Goal: Task Accomplishment & Management: Manage account settings

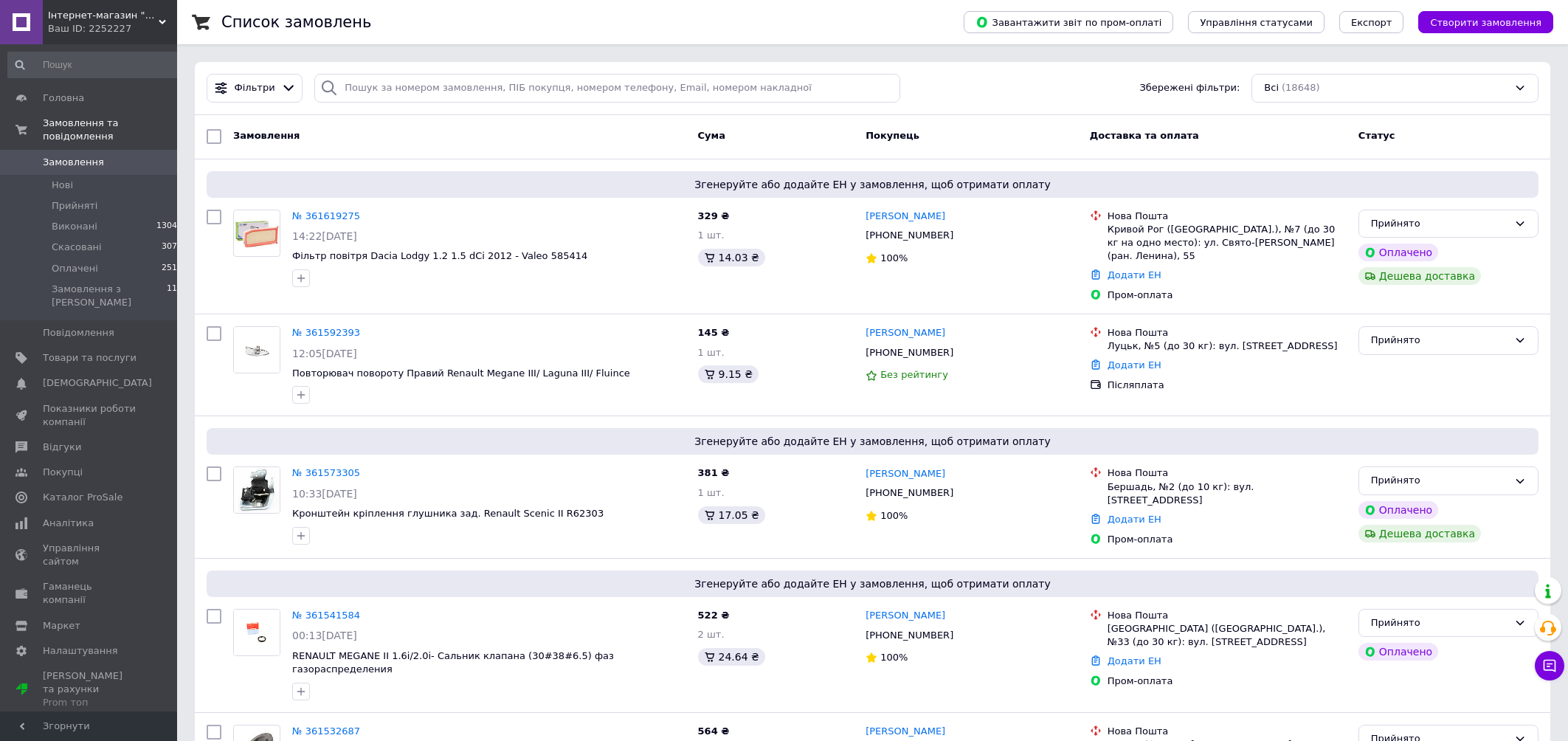
click at [62, 370] on link "Сповіщення 1 0" at bounding box center [95, 383] width 191 height 25
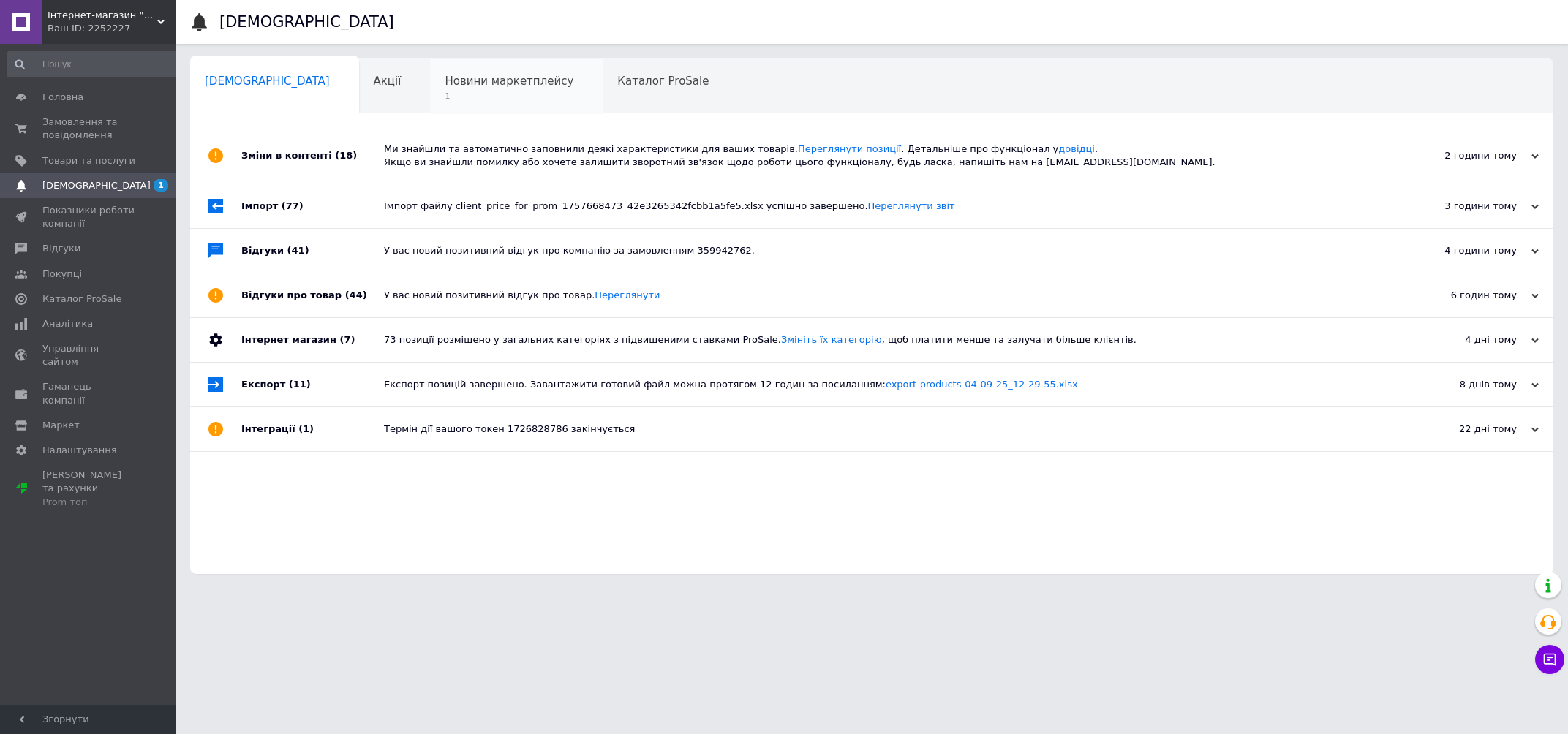
click at [452, 104] on div "Новини маркетплейсу 1" at bounding box center [516, 87] width 173 height 55
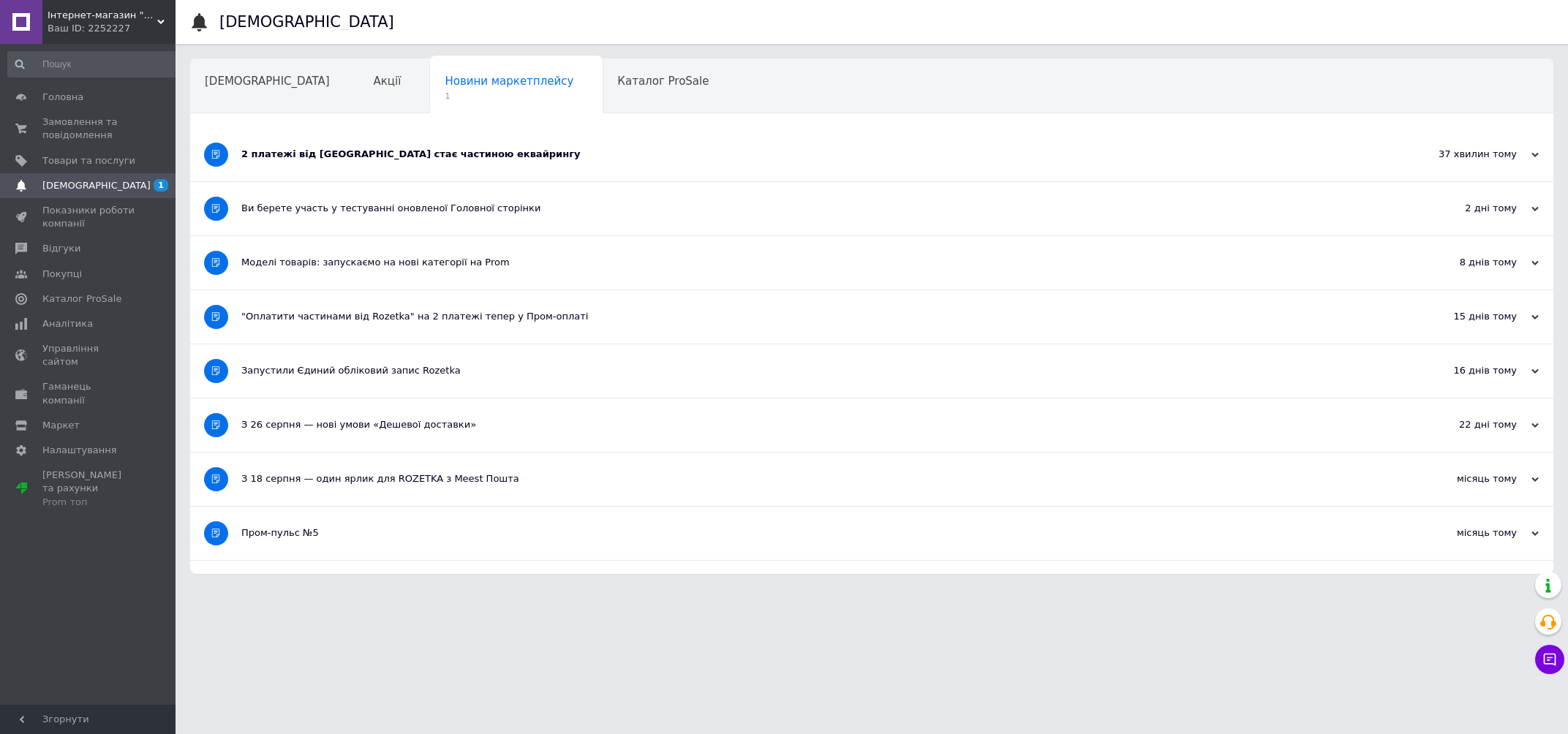
click at [356, 162] on div "2 платежі від Rozetka стає частиною еквайрингу" at bounding box center [817, 155] width 1151 height 54
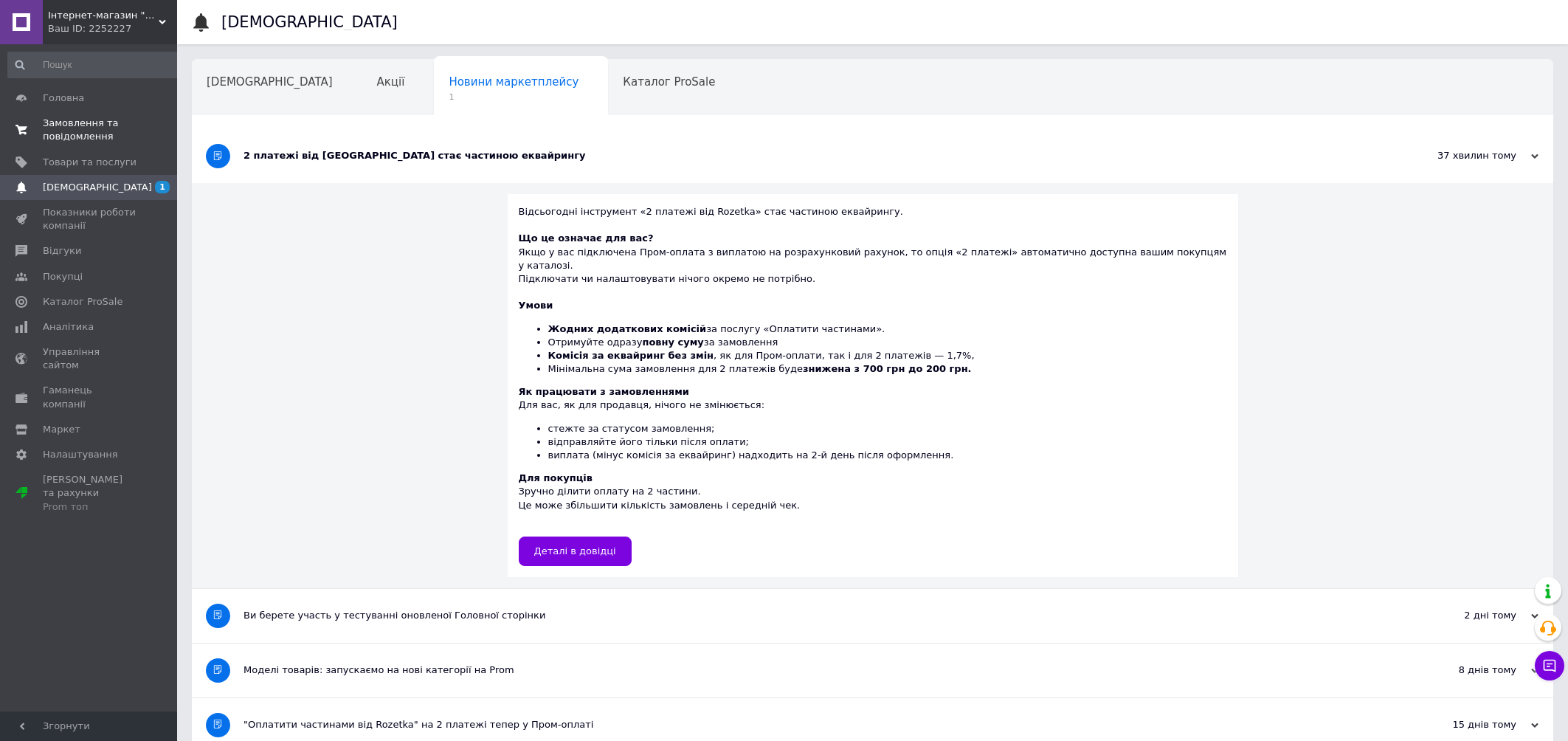
click at [65, 122] on span "Замовлення та повідомлення" at bounding box center [89, 130] width 94 height 26
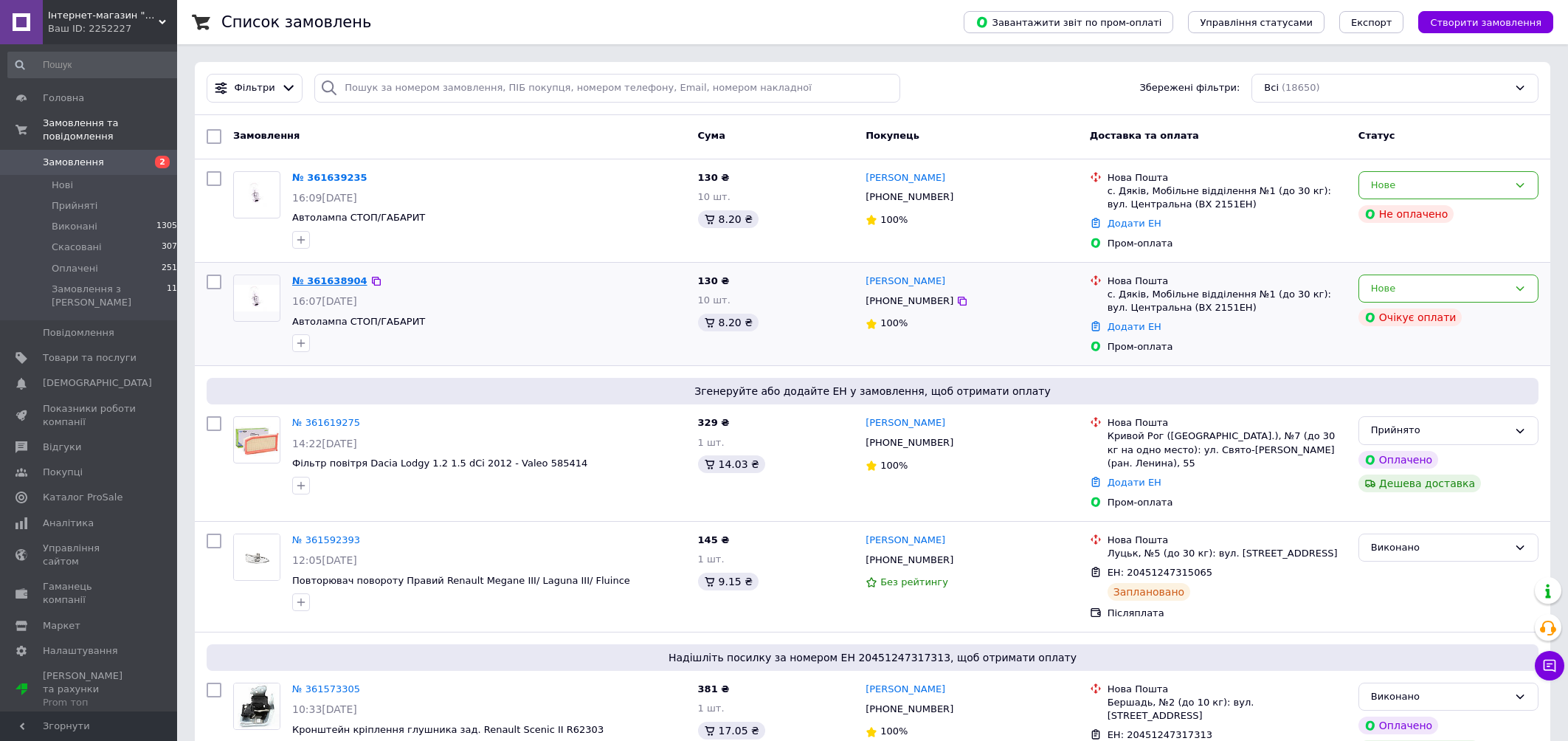
click at [335, 286] on link "№ 361638904" at bounding box center [329, 280] width 75 height 11
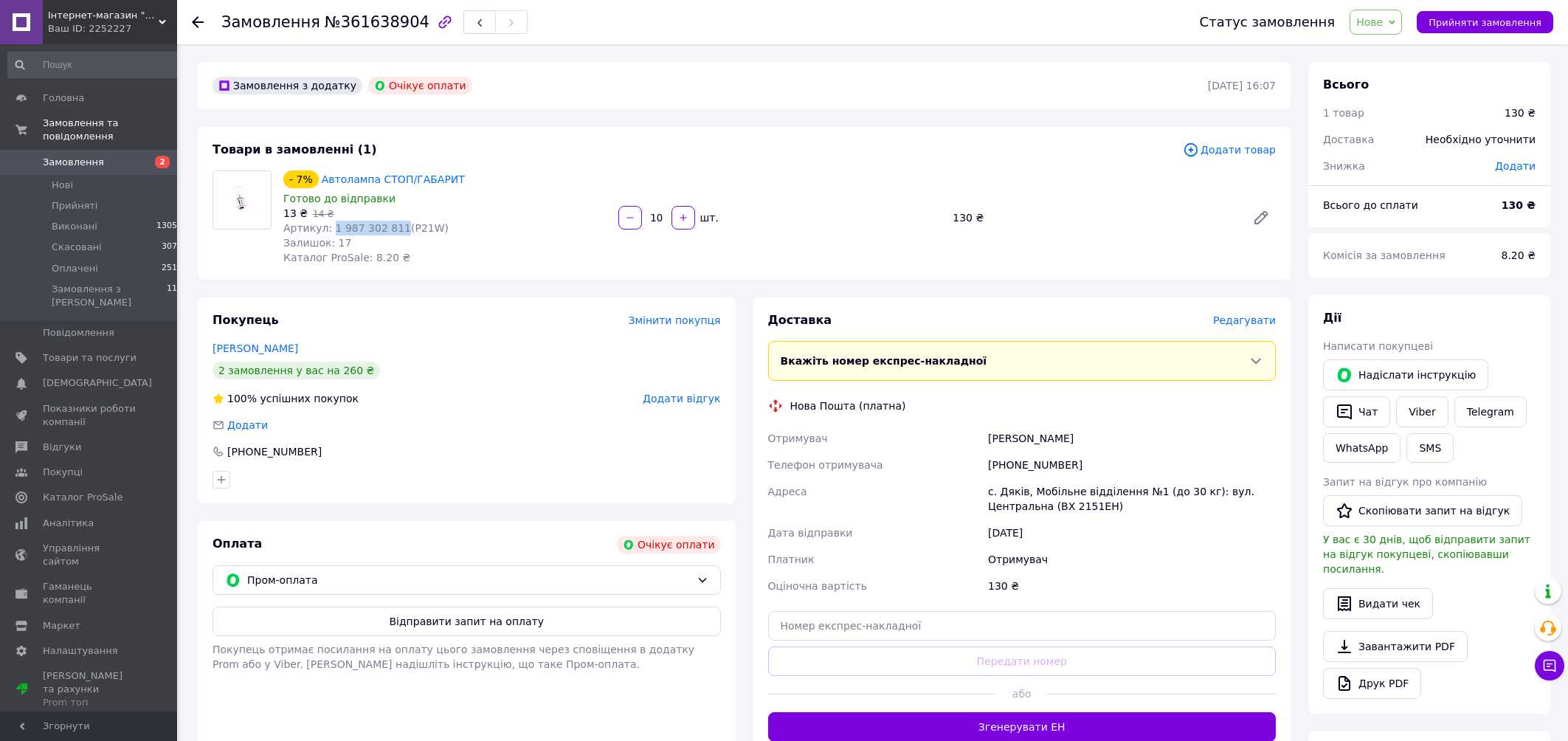
drag, startPoint x: 395, startPoint y: 225, endPoint x: 330, endPoint y: 230, distance: 65.2
click at [330, 230] on span "Артикул: 1 987 302 811(P21W)" at bounding box center [365, 228] width 165 height 12
copy span "1 987 302 811"
click at [65, 163] on span "Замовлення" at bounding box center [73, 162] width 61 height 13
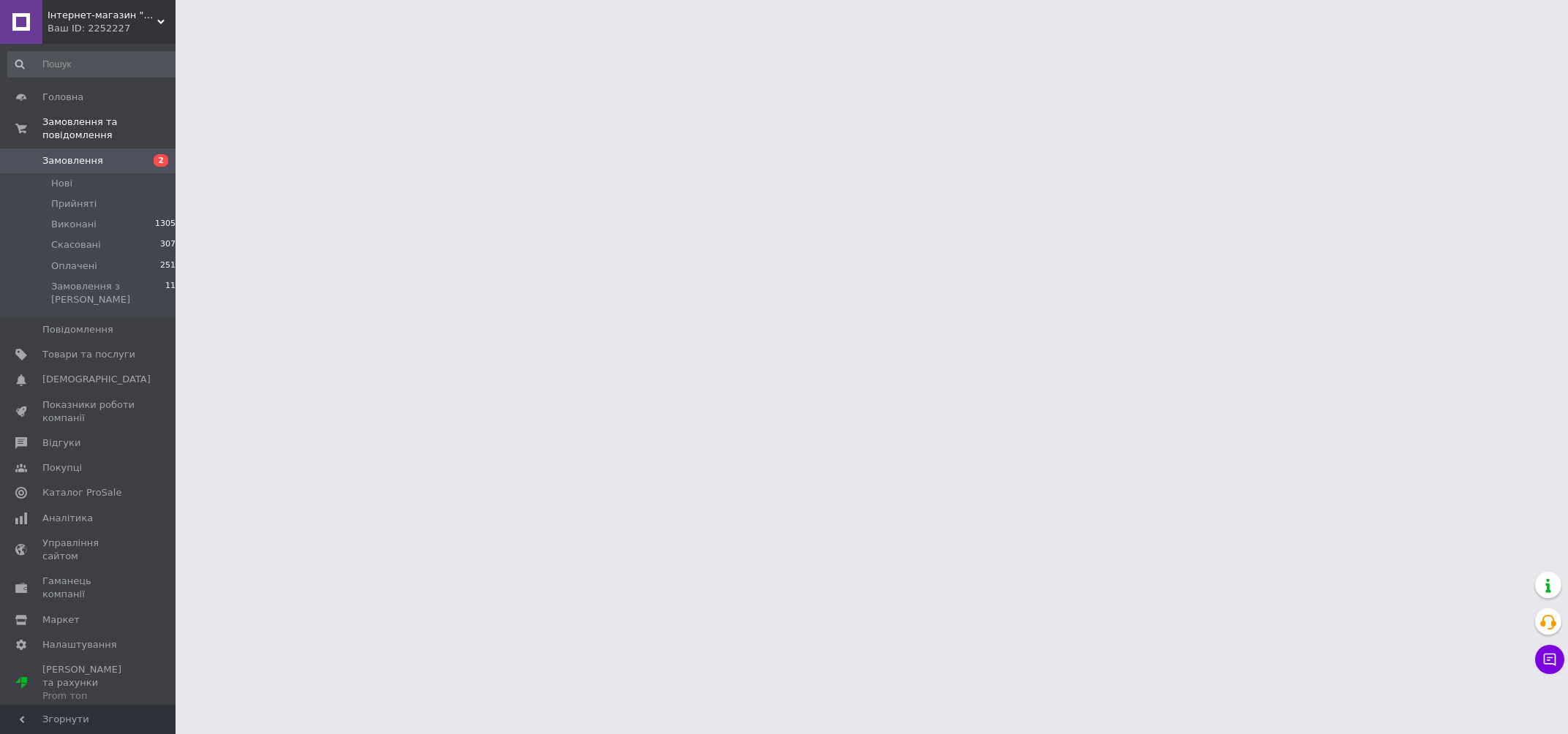
click at [978, 37] on html "Інтернет-магазин "TopCar" Ваш ID: 2252227 Сайт Інтернет-магазин "TopCar" Кабіне…" at bounding box center [784, 18] width 1568 height 37
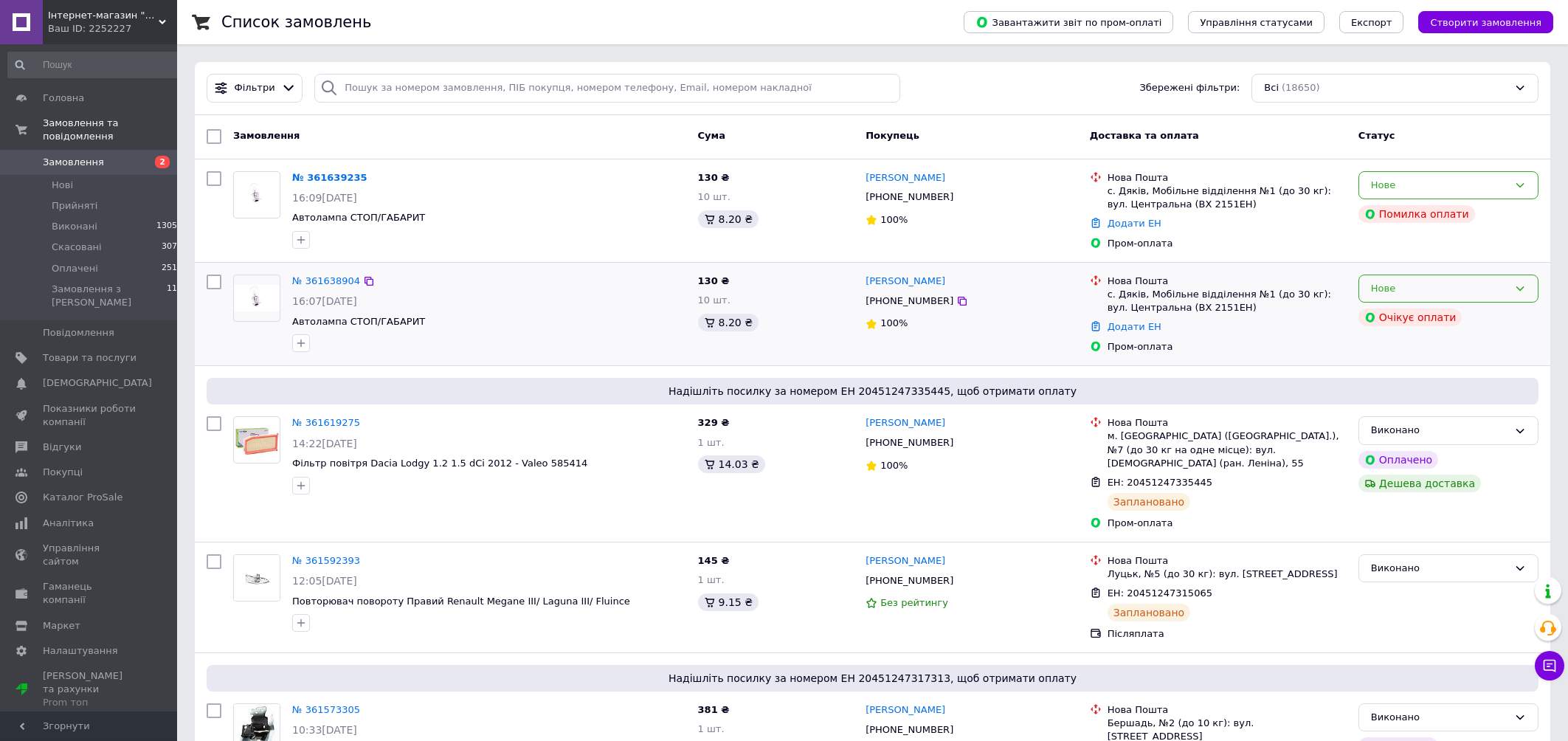
click at [1522, 286] on icon at bounding box center [1519, 288] width 12 height 12
click at [1428, 373] on li "Скасовано" at bounding box center [1448, 373] width 179 height 27
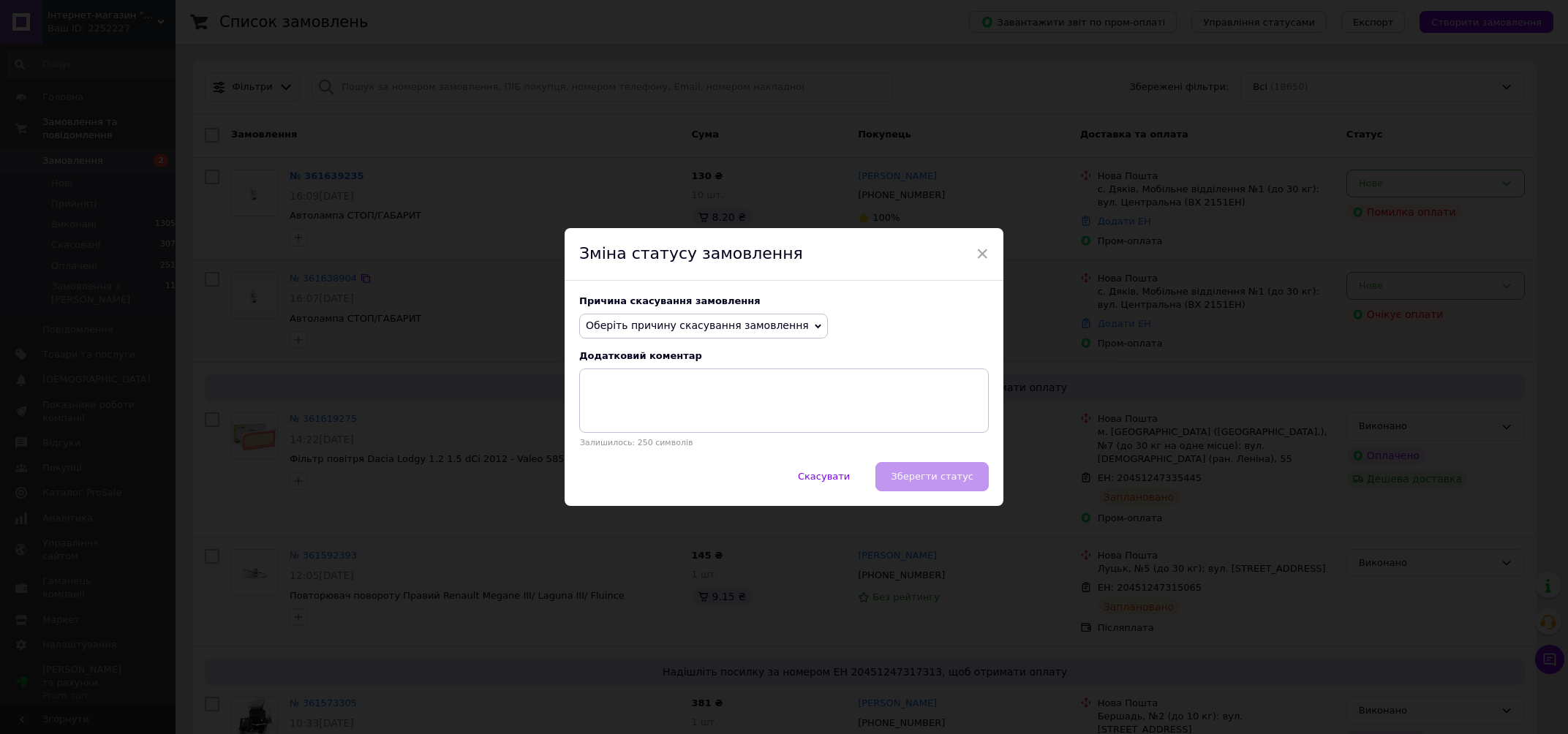
click at [1511, 287] on div "× Зміна статусу замовлення Причина скасування замовлення Оберіть причину скасув…" at bounding box center [784, 367] width 1568 height 734
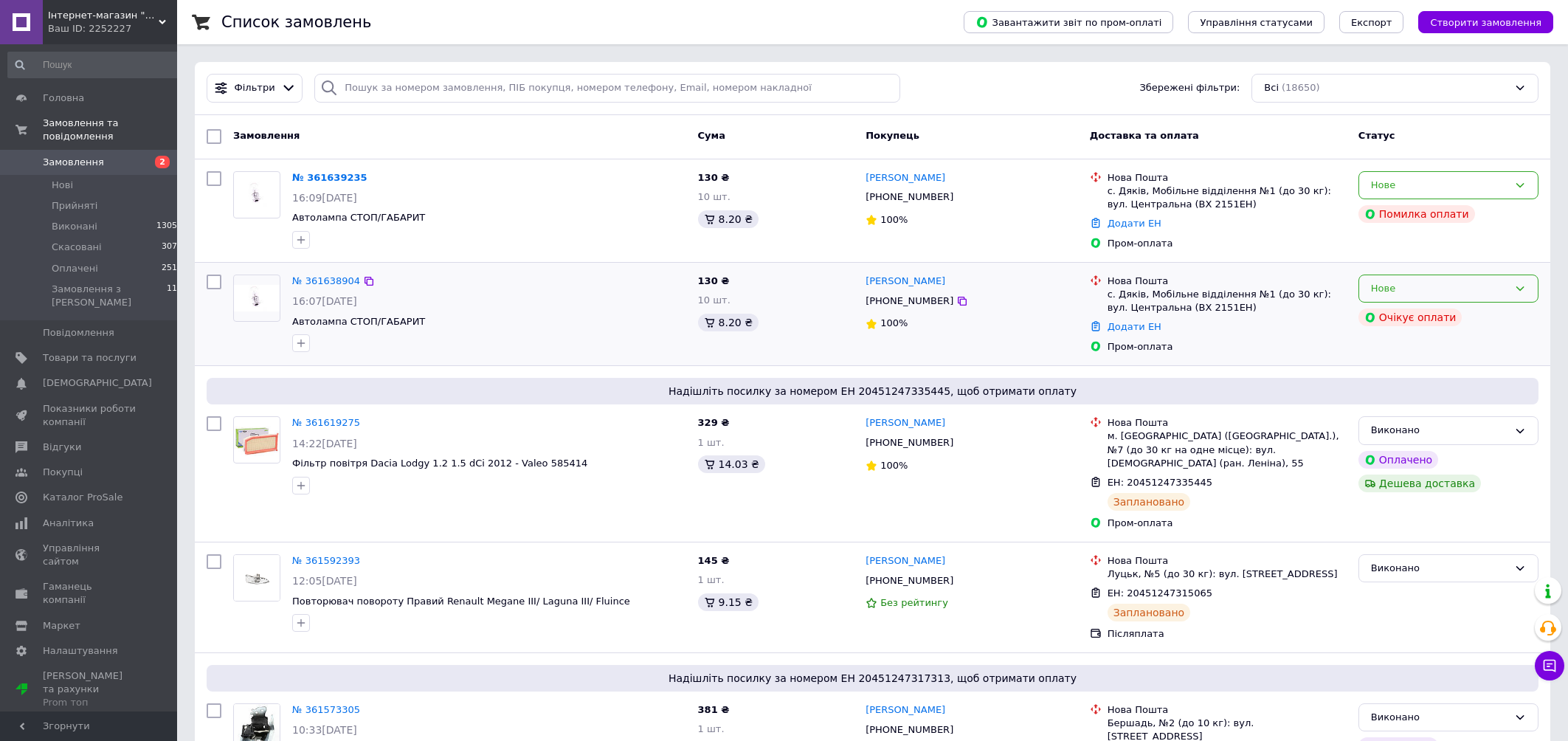
click at [1523, 287] on icon at bounding box center [1519, 288] width 12 height 12
click at [1400, 369] on li "Скасовано" at bounding box center [1448, 373] width 179 height 27
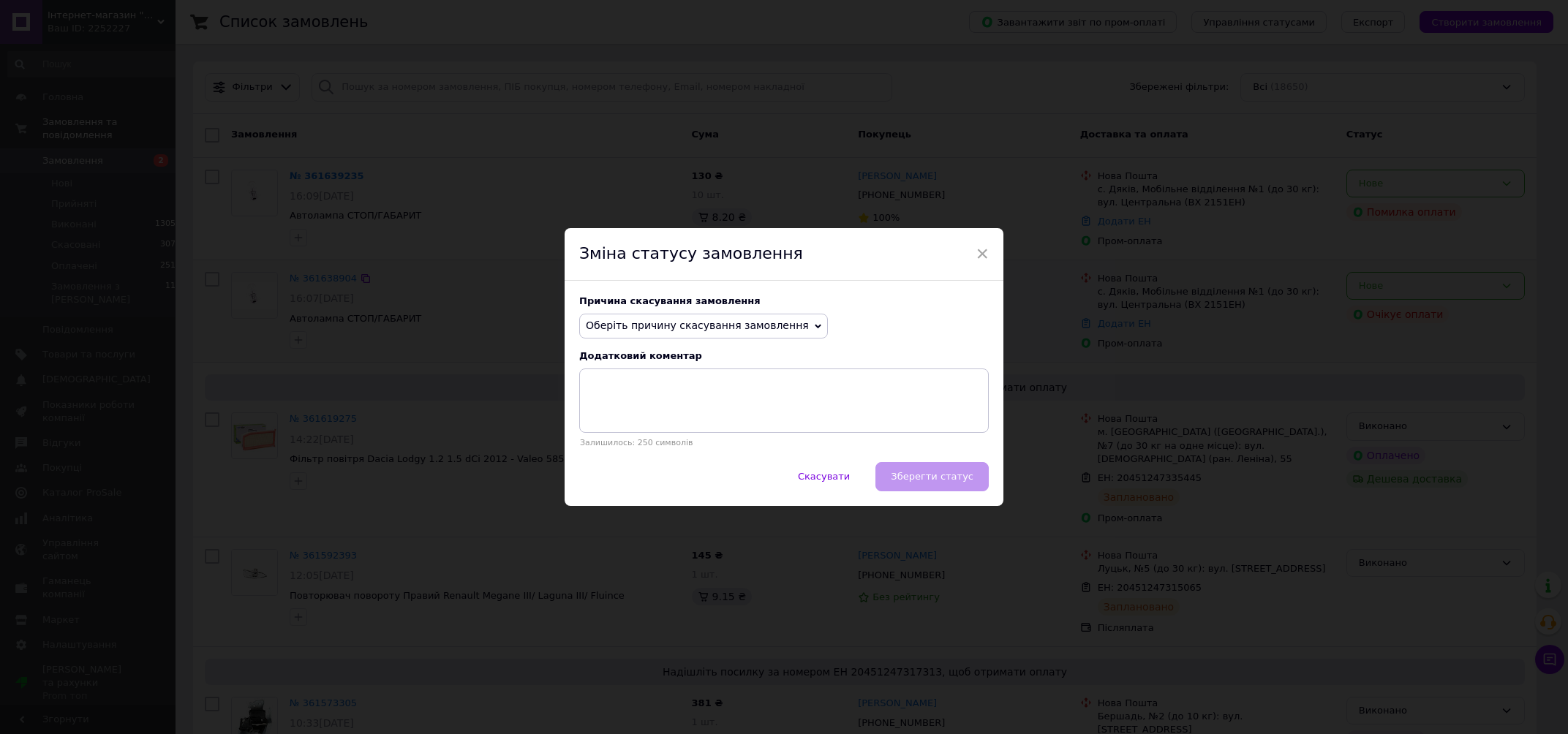
click at [814, 324] on icon at bounding box center [817, 326] width 7 height 7
click at [653, 400] on li "Оплата не надійшла" at bounding box center [704, 395] width 247 height 21
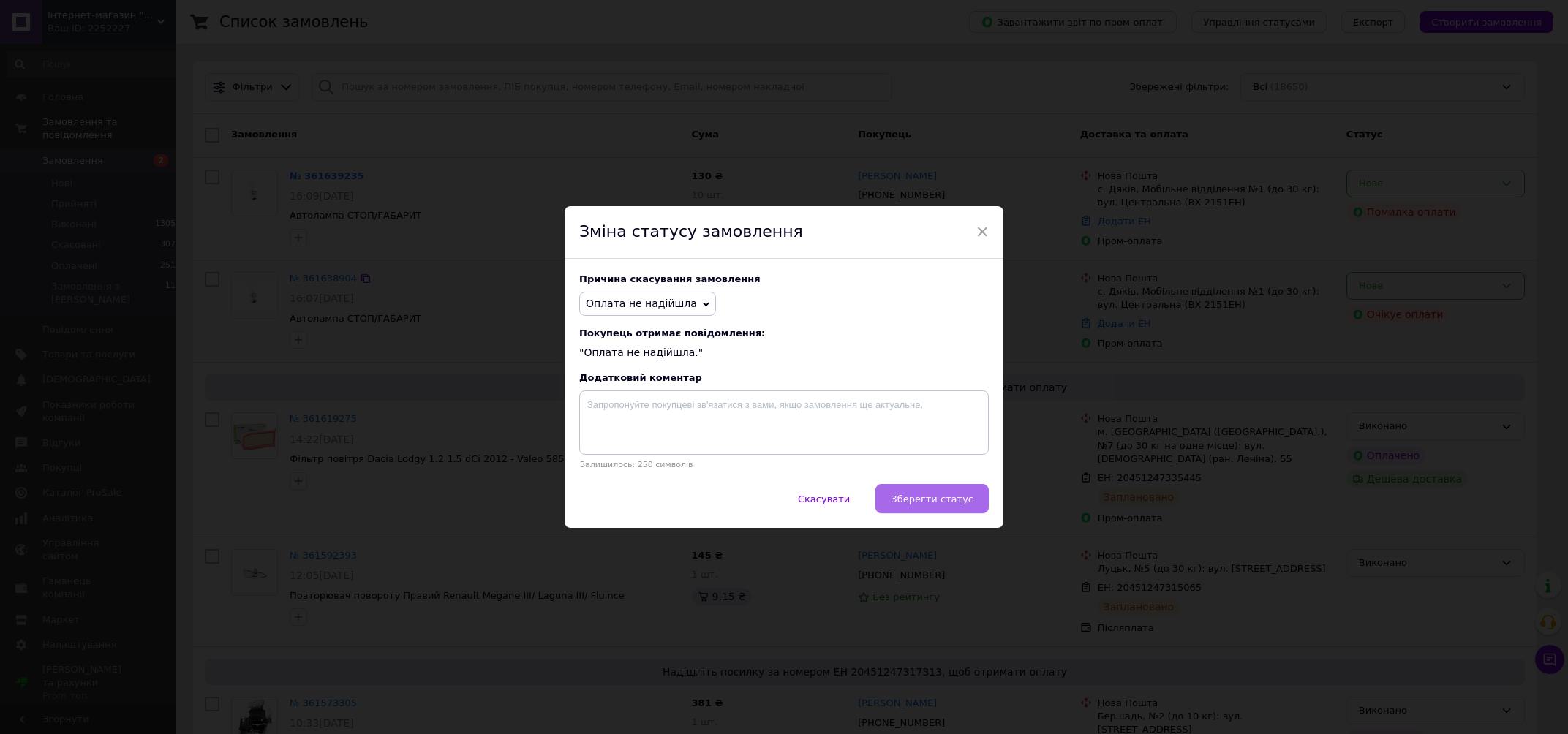
click at [926, 502] on span "Зберегти статус" at bounding box center [933, 499] width 83 height 11
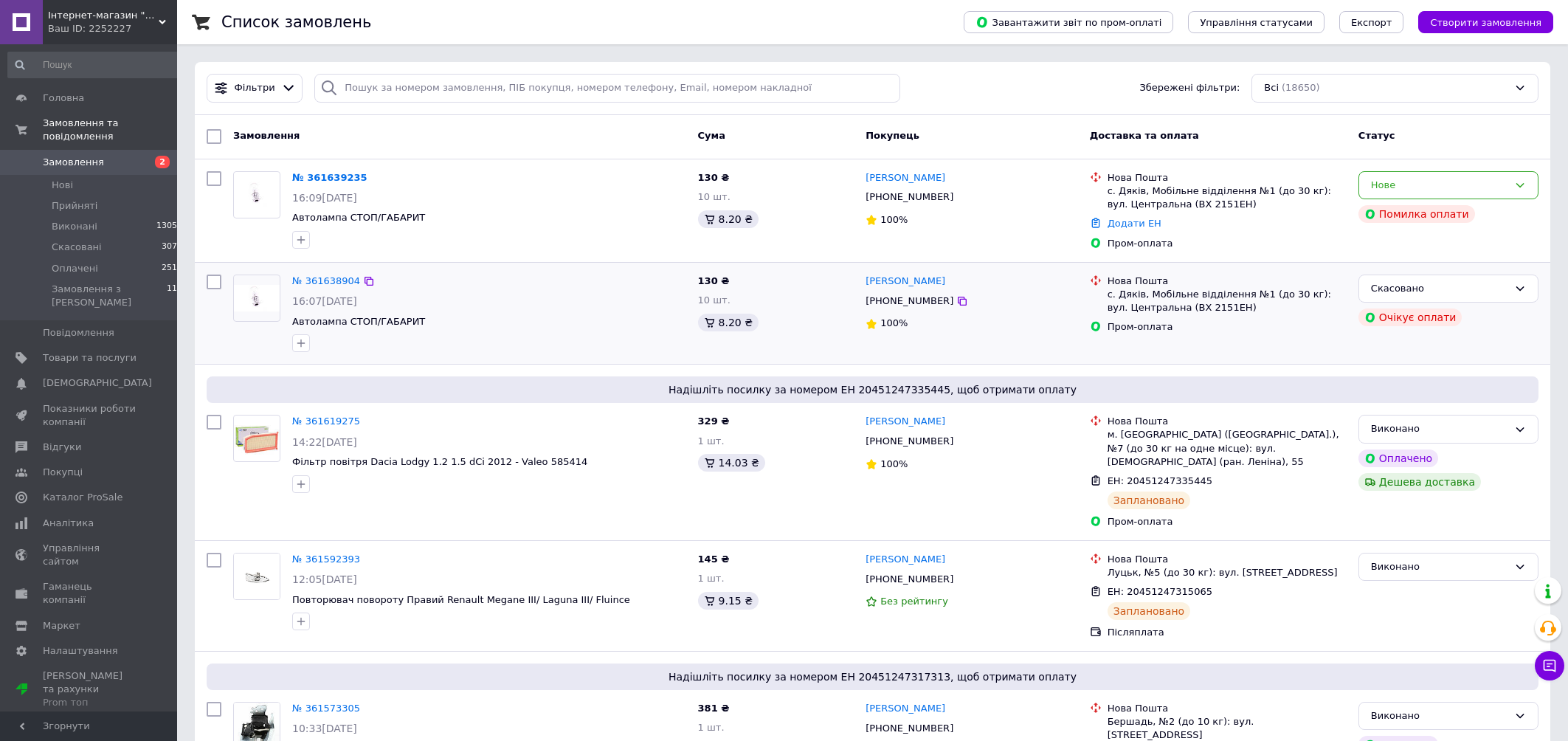
click at [1521, 187] on icon at bounding box center [1520, 185] width 8 height 5
click at [1418, 273] on li "Скасовано" at bounding box center [1448, 269] width 179 height 27
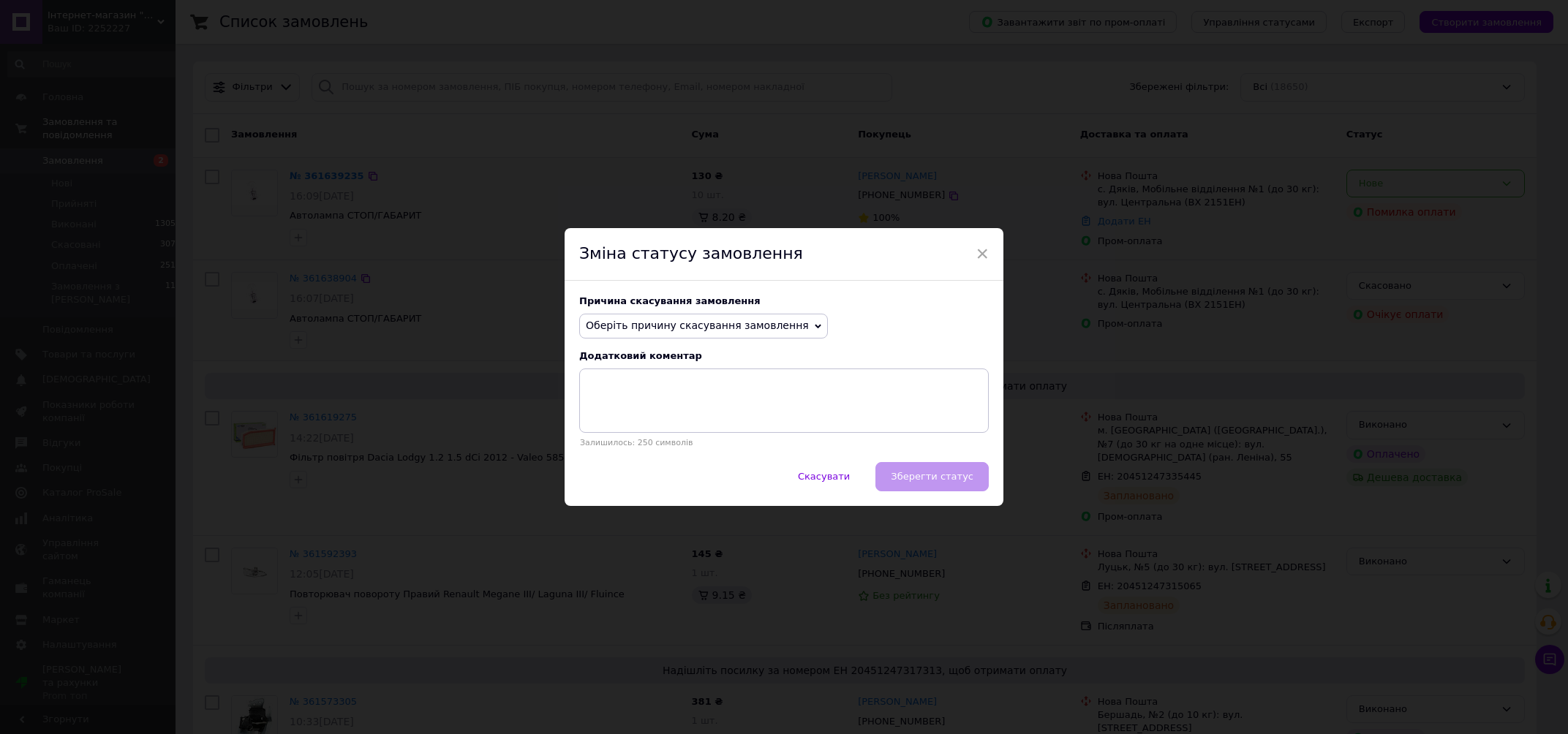
click at [797, 327] on span "Оберіть причину скасування замовлення" at bounding box center [704, 326] width 249 height 25
click at [629, 399] on li "Оплата не надійшла" at bounding box center [704, 395] width 247 height 21
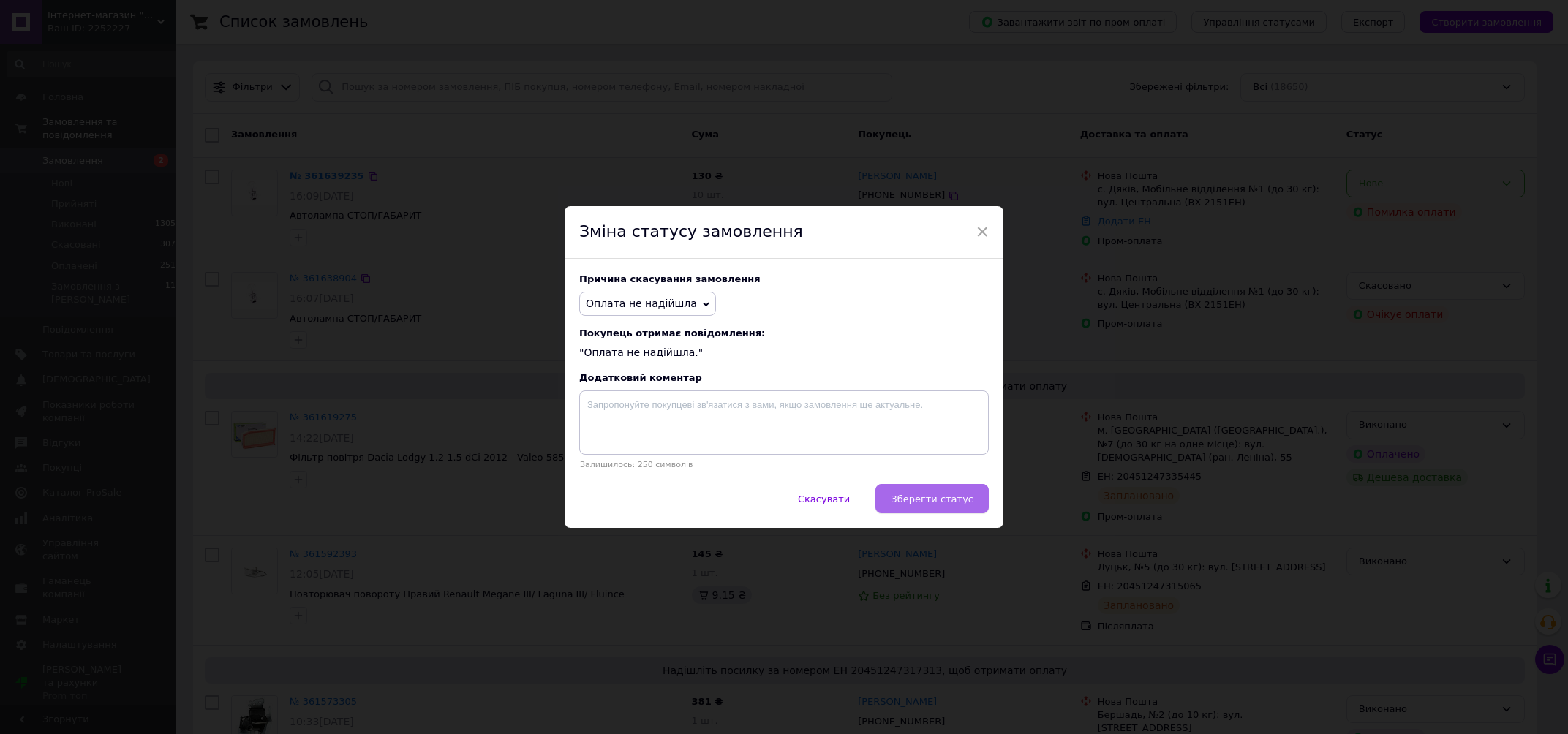
click at [917, 495] on span "Зберегти статус" at bounding box center [933, 499] width 83 height 11
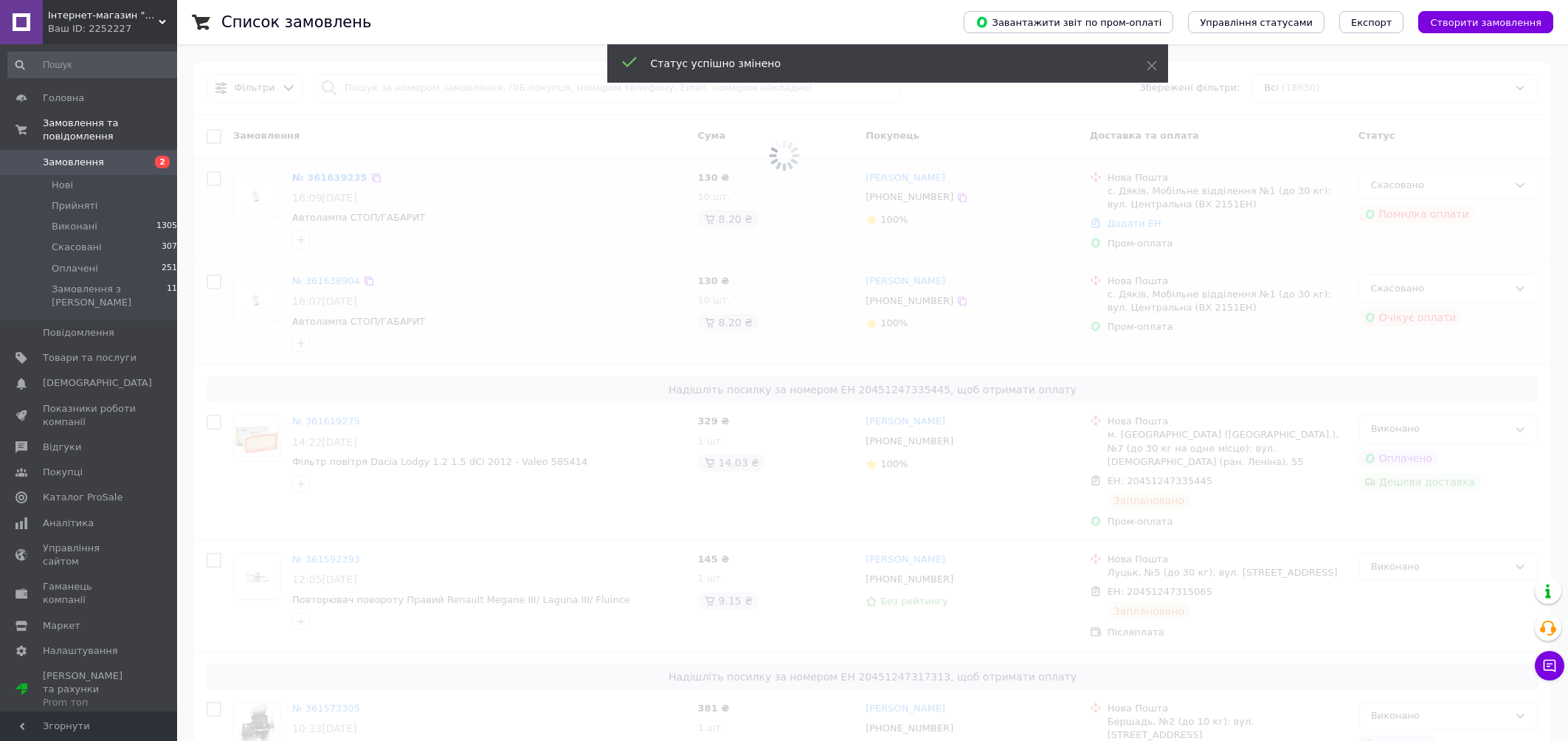
click at [59, 167] on span "Замовлення" at bounding box center [73, 162] width 61 height 13
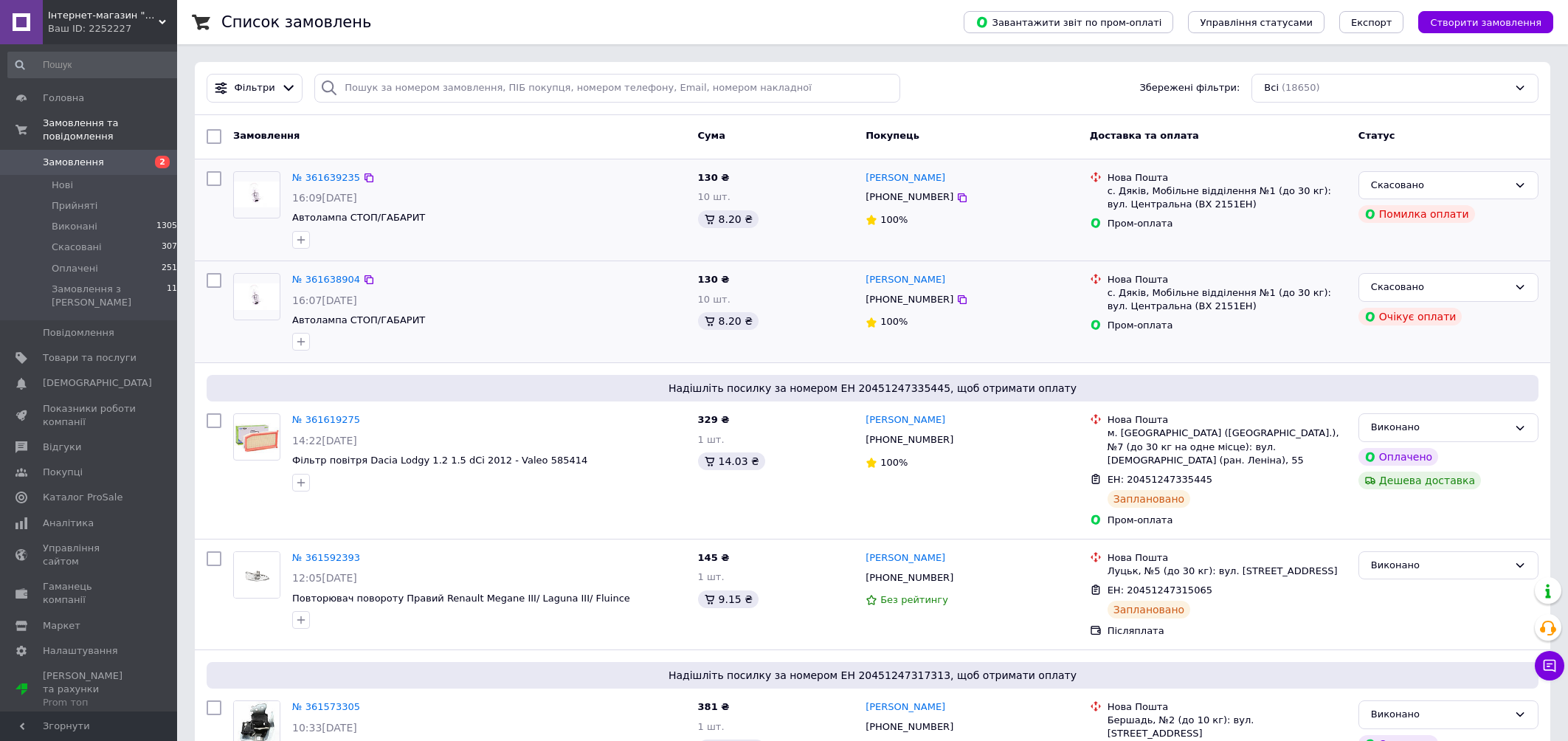
click at [62, 171] on link "Замовлення 2" at bounding box center [95, 162] width 191 height 25
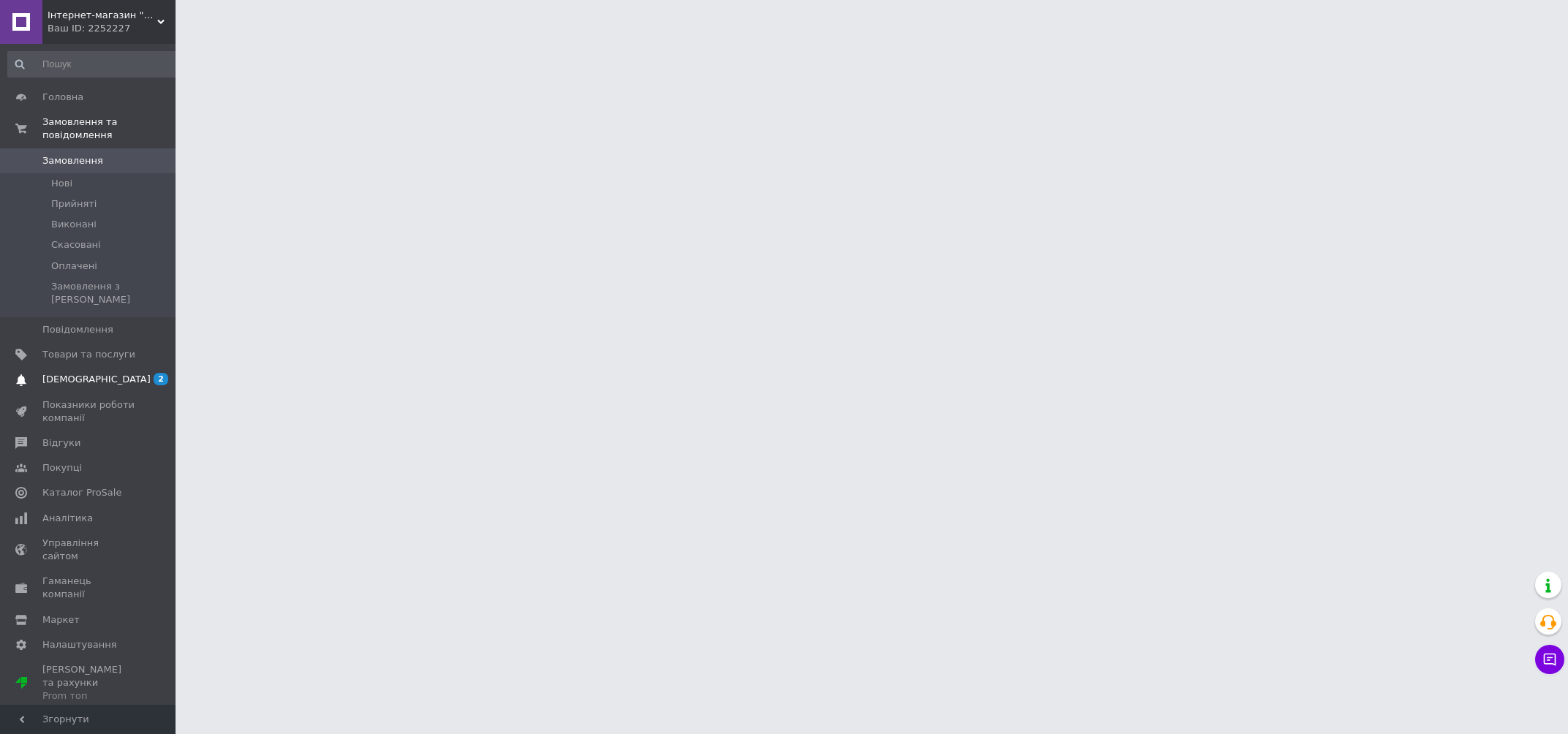
click at [68, 373] on span "[DEMOGRAPHIC_DATA]" at bounding box center [96, 379] width 108 height 13
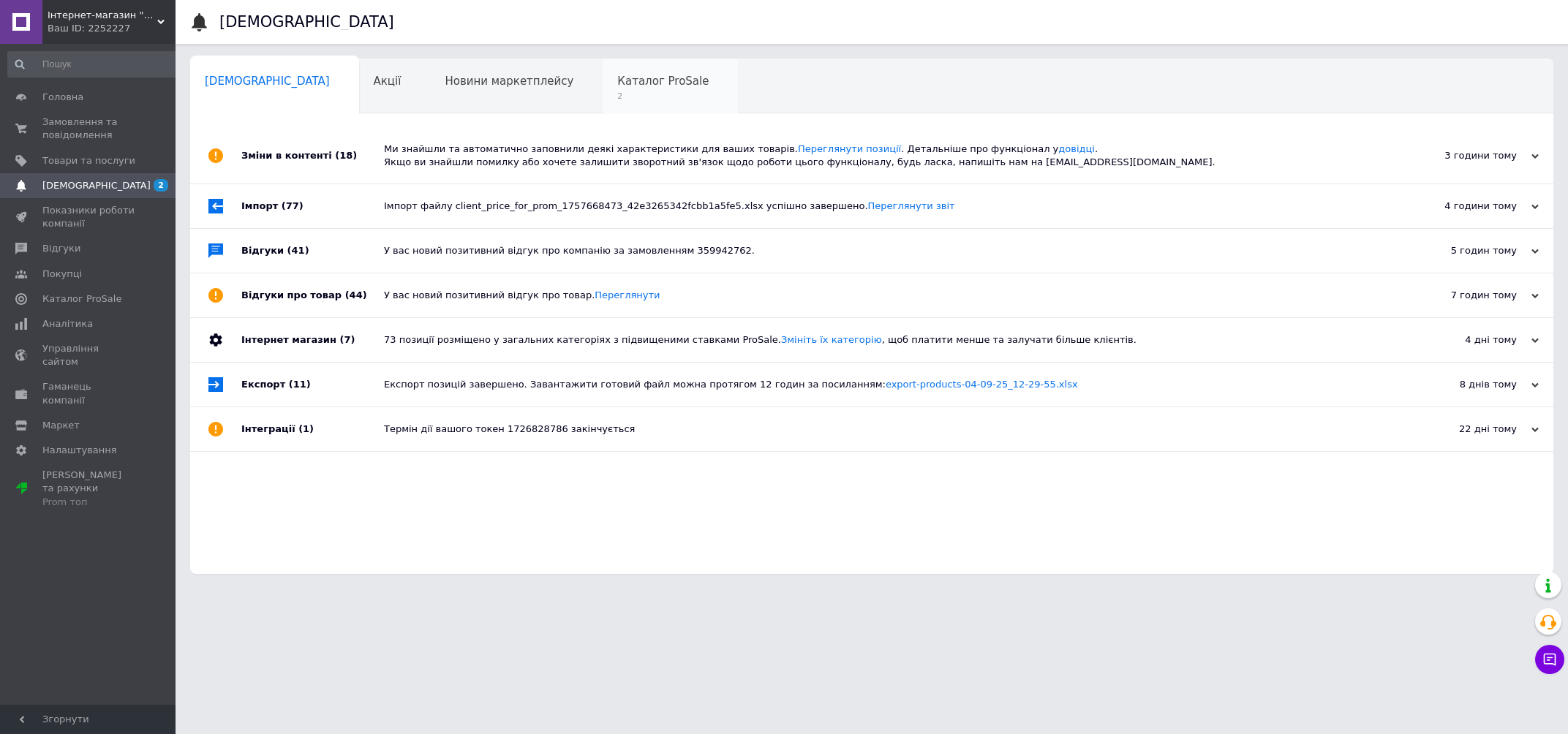
click at [617, 92] on span "2" at bounding box center [662, 96] width 91 height 11
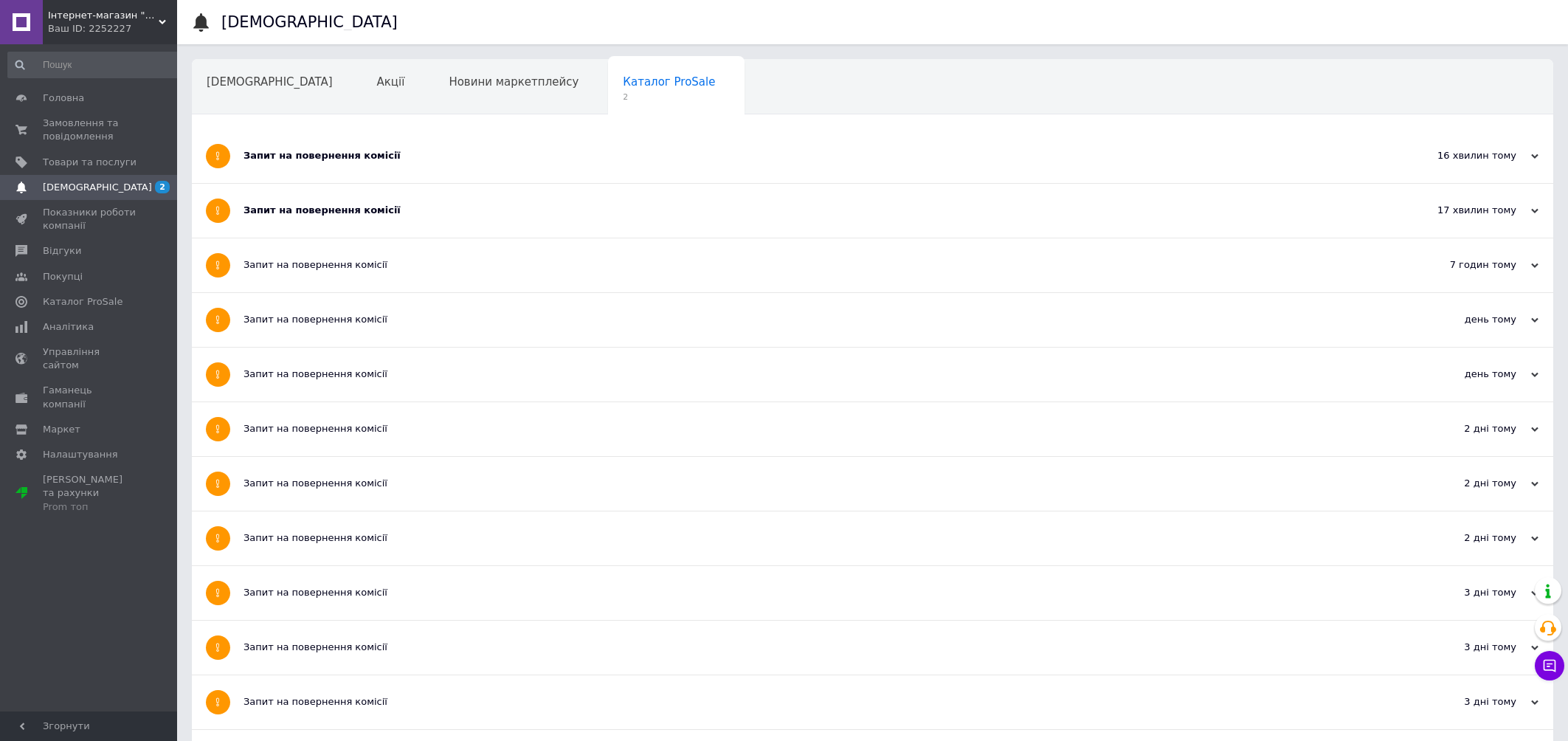
click at [301, 162] on div "Запит на повернення комісії" at bounding box center [817, 155] width 1148 height 13
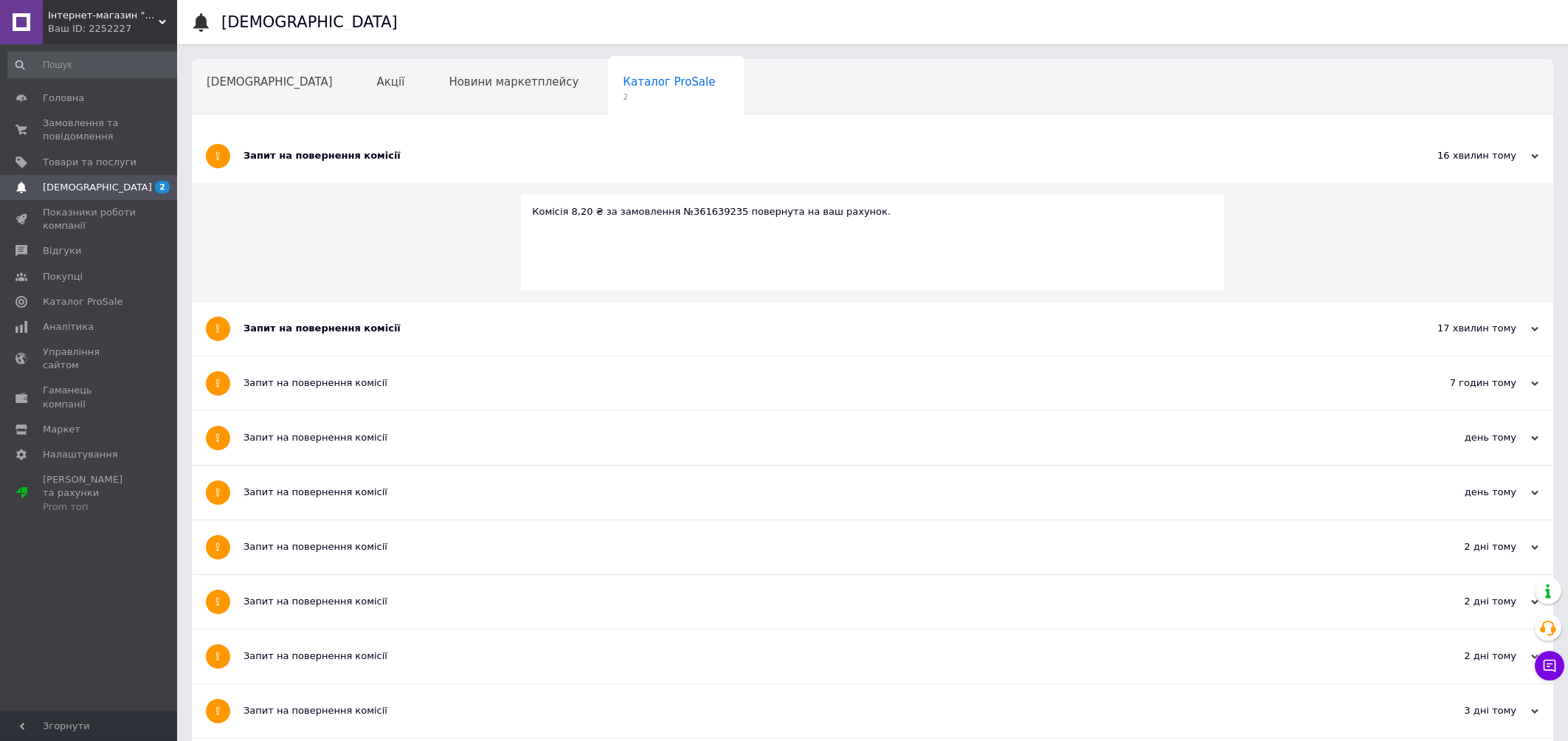
click at [303, 324] on div "Запит на повернення комісії" at bounding box center [817, 328] width 1148 height 13
